Goal: Task Accomplishment & Management: Manage account settings

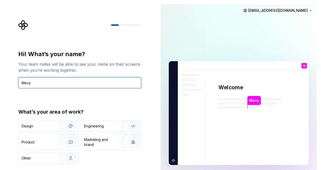
type input "Wevy"
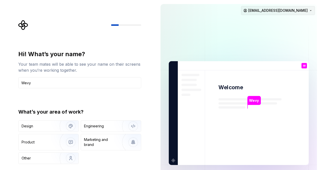
click at [310, 11] on html "Hi! What’s your name? Your team mates will be able to see your name on their sc…" at bounding box center [160, 85] width 321 height 170
click at [148, 104] on html "Hi! What’s your name? Your team mates will be able to see your name on their sc…" at bounding box center [160, 85] width 321 height 170
click at [72, 85] on input "Wevy" at bounding box center [79, 82] width 123 height 11
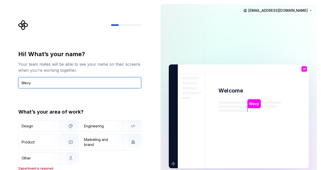
click at [92, 85] on input "Wevy" at bounding box center [79, 82] width 123 height 11
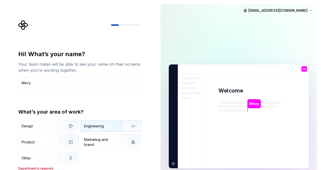
click at [91, 128] on div "Engineering" at bounding box center [94, 126] width 20 height 5
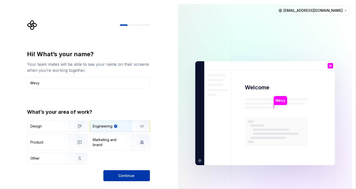
click at [129, 170] on span "Continue" at bounding box center [127, 175] width 16 height 5
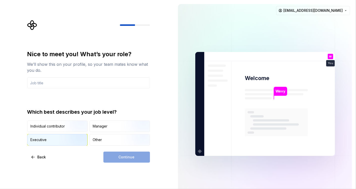
click at [55, 140] on div "Executive" at bounding box center [58, 139] width 60 height 11
click at [121, 156] on div "Continue" at bounding box center [126, 156] width 47 height 11
click at [63, 85] on input "text" at bounding box center [88, 82] width 123 height 11
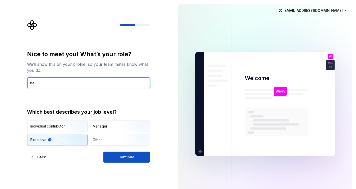
type input "b"
type input "AI Engineer"
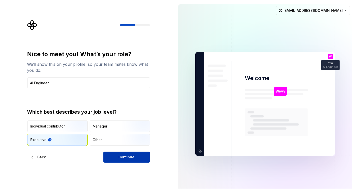
click at [124, 157] on span "Continue" at bounding box center [127, 156] width 16 height 5
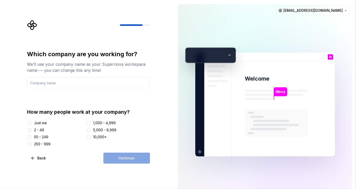
click at [40, 124] on div "Just me" at bounding box center [40, 122] width 13 height 5
click at [32, 124] on button "Just me" at bounding box center [30, 123] width 4 height 4
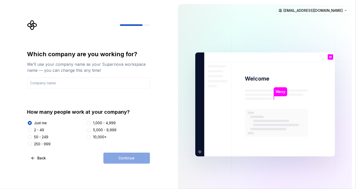
click at [117, 156] on div "Continue" at bounding box center [126, 157] width 47 height 11
click at [69, 84] on input "text" at bounding box center [88, 82] width 123 height 11
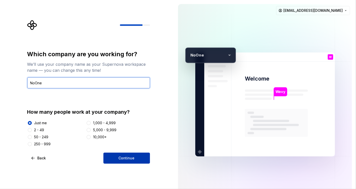
type input "NoOne"
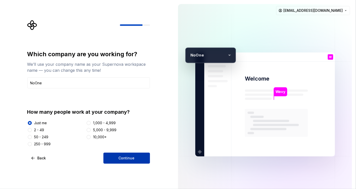
click at [125, 158] on span "Continue" at bounding box center [127, 157] width 16 height 5
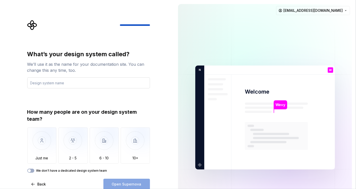
click at [67, 82] on input "text" at bounding box center [88, 82] width 123 height 11
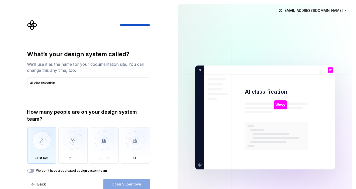
type input "AI classification"
click at [40, 143] on img "button" at bounding box center [41, 144] width 29 height 34
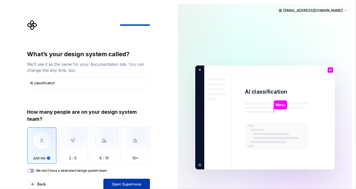
click at [120, 170] on span "Open Supernova" at bounding box center [127, 183] width 30 height 5
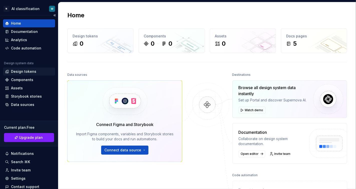
click at [23, 71] on div "Design tokens" at bounding box center [23, 71] width 25 height 5
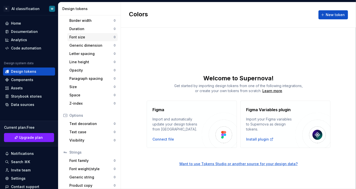
scroll to position [85, 0]
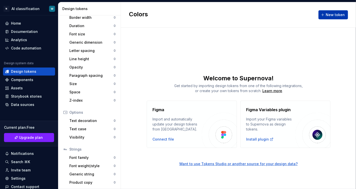
click at [321, 14] on span "New token" at bounding box center [335, 14] width 19 height 5
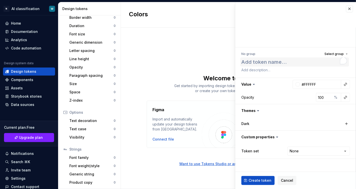
type textarea "*"
type textarea "G"
type textarea "*"
type textarea "Go"
type textarea "*"
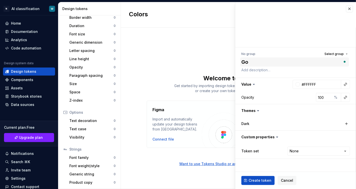
type textarea "Goo"
type textarea "*"
type textarea "Good"
type textarea "*"
type textarea "GoodT"
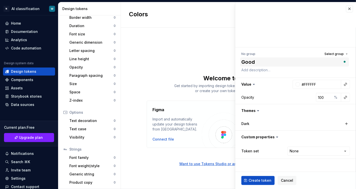
type textarea "*"
type textarea "GoodT"
click at [251, 170] on span "Create token" at bounding box center [260, 180] width 23 height 5
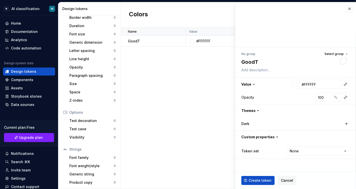
type textarea "*"
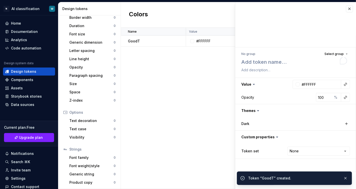
click at [187, 93] on div "Name Value Dark Token set Description Last updated GoodT #FFFFFF None None less…" at bounding box center [238, 108] width 235 height 161
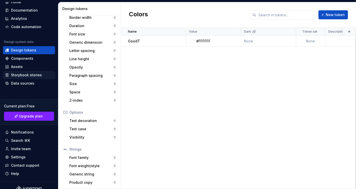
scroll to position [27, 0]
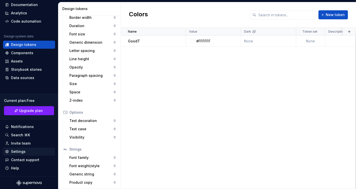
click at [18, 154] on div "Settings" at bounding box center [29, 151] width 52 height 8
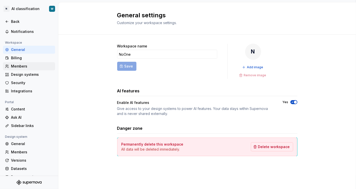
scroll to position [32, 0]
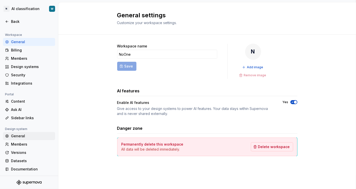
click at [17, 136] on div "General" at bounding box center [32, 135] width 42 height 5
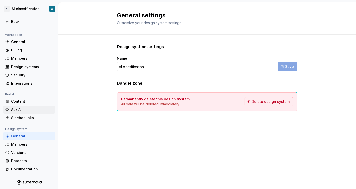
click at [19, 110] on div "Ask AI" at bounding box center [32, 109] width 42 height 5
type textarea "*"
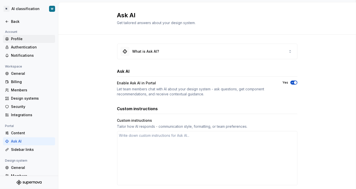
click at [17, 40] on div "Profile" at bounding box center [32, 38] width 42 height 5
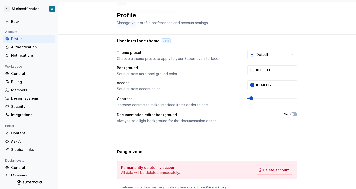
scroll to position [98, 0]
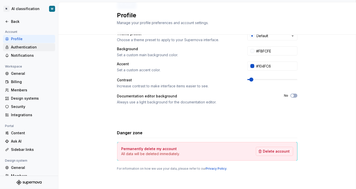
click at [27, 45] on div "Authentication" at bounding box center [32, 47] width 42 height 5
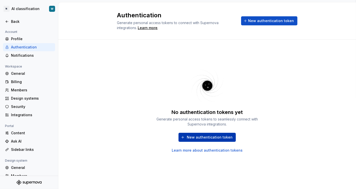
click at [200, 138] on span "New authentication token" at bounding box center [210, 137] width 46 height 5
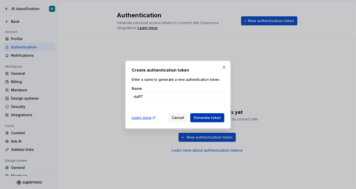
type input "staffT"
click at [205, 117] on span "Generate token" at bounding box center [208, 117] width 28 height 5
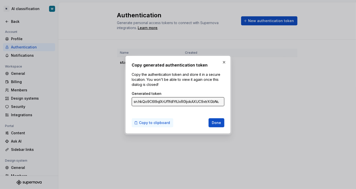
click at [162, 122] on span "Copy to clipboard" at bounding box center [154, 122] width 31 height 5
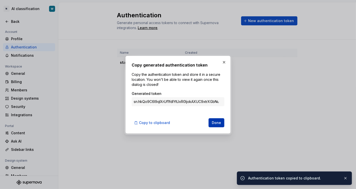
click at [217, 124] on span "Done" at bounding box center [216, 122] width 9 height 5
